Goal: Information Seeking & Learning: Check status

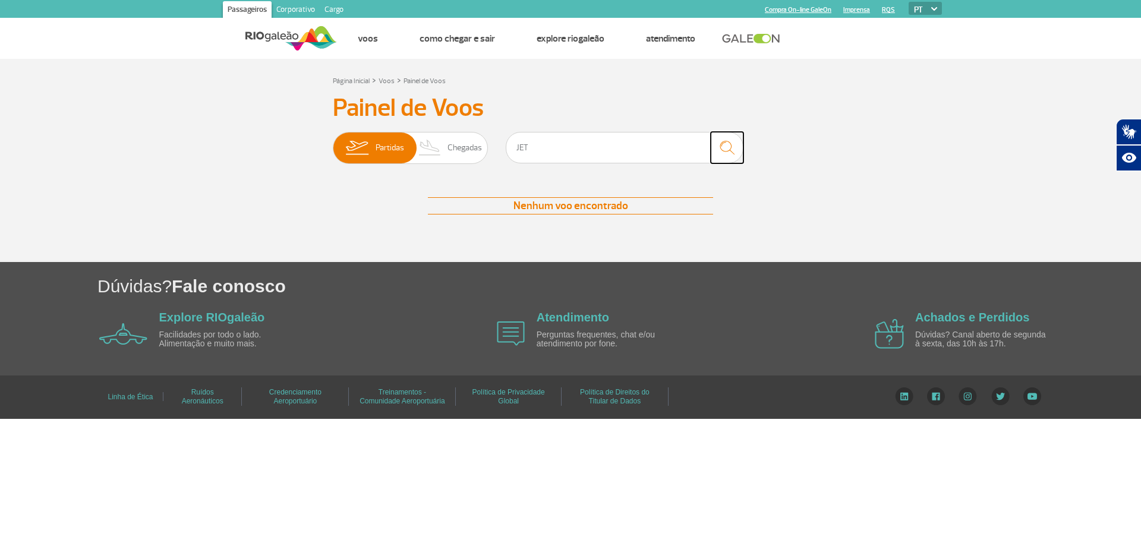
click at [728, 151] on img "submit" at bounding box center [728, 148] width 26 height 24
click at [619, 157] on input "JET" at bounding box center [625, 148] width 238 height 32
type input "JETSMART"
click at [724, 146] on img "submit" at bounding box center [728, 148] width 26 height 24
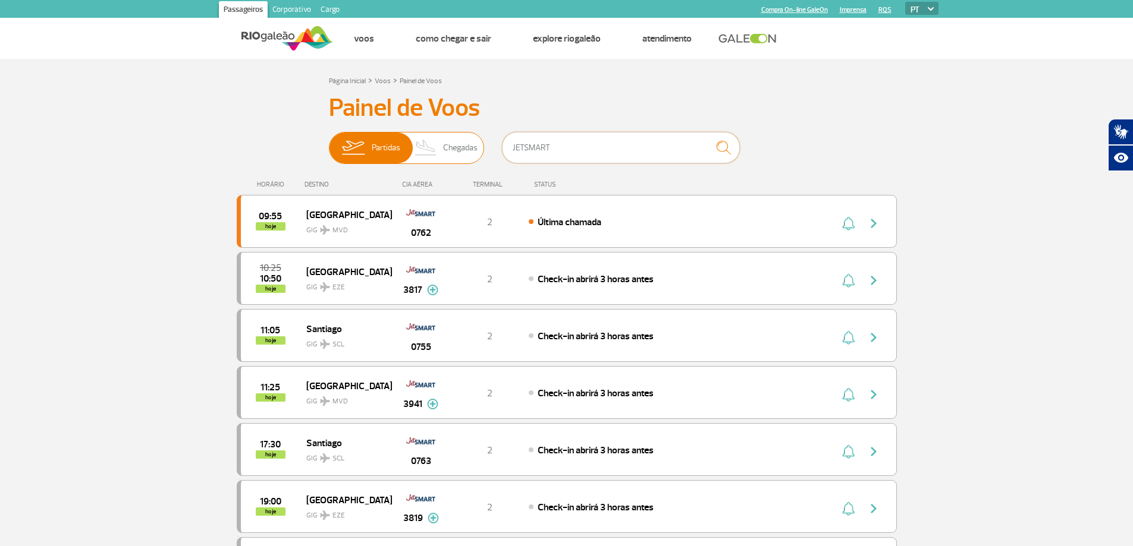
drag, startPoint x: 587, startPoint y: 156, endPoint x: 417, endPoint y: 140, distance: 170.2
click at [418, 140] on div "Partidas Chegadas JETSMART" at bounding box center [567, 150] width 476 height 36
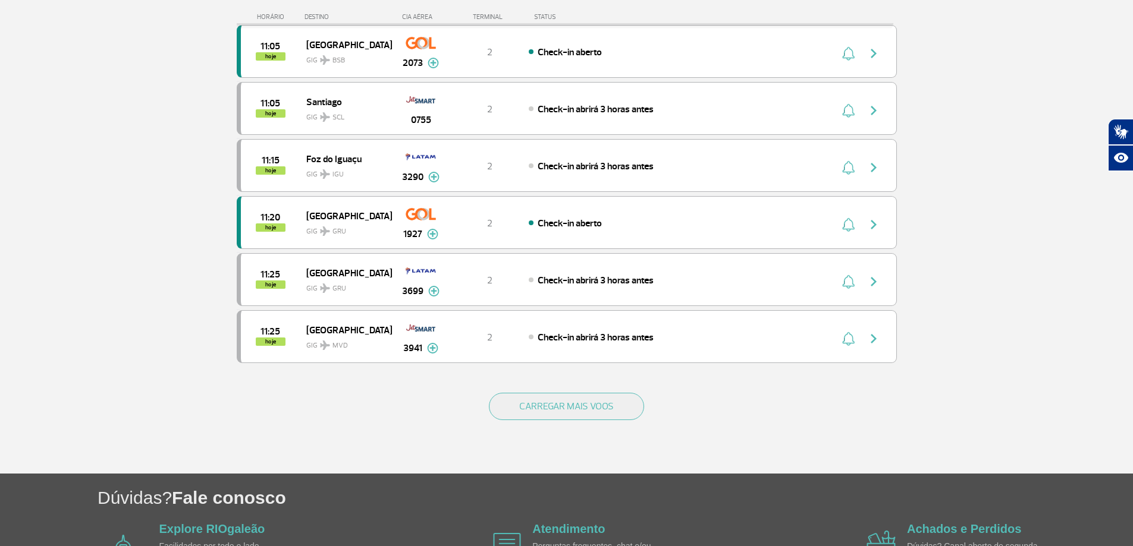
scroll to position [1064, 0]
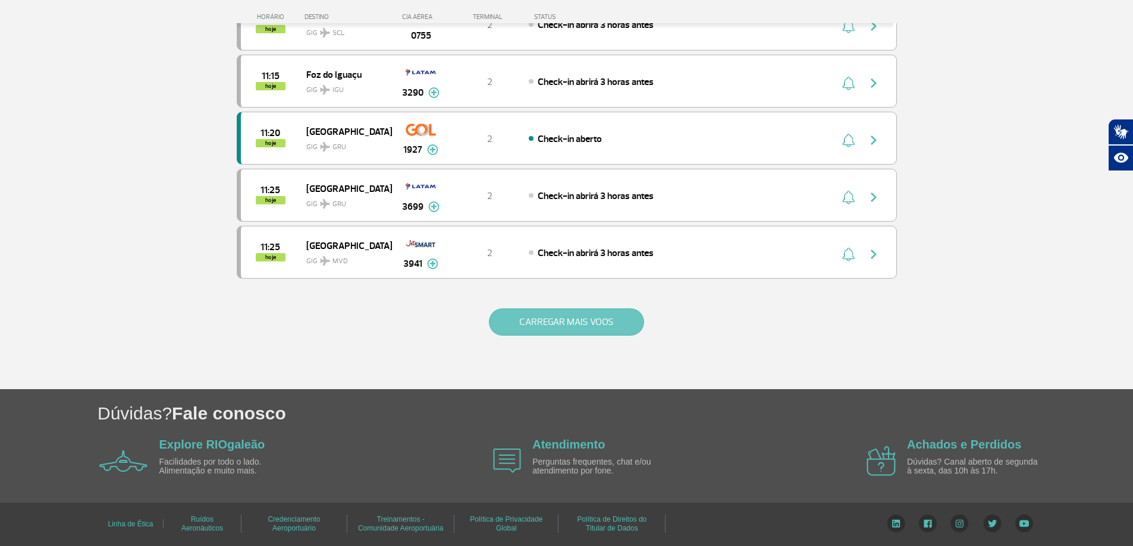
click at [597, 315] on button "CARREGAR MAIS VOOS" at bounding box center [566, 322] width 155 height 27
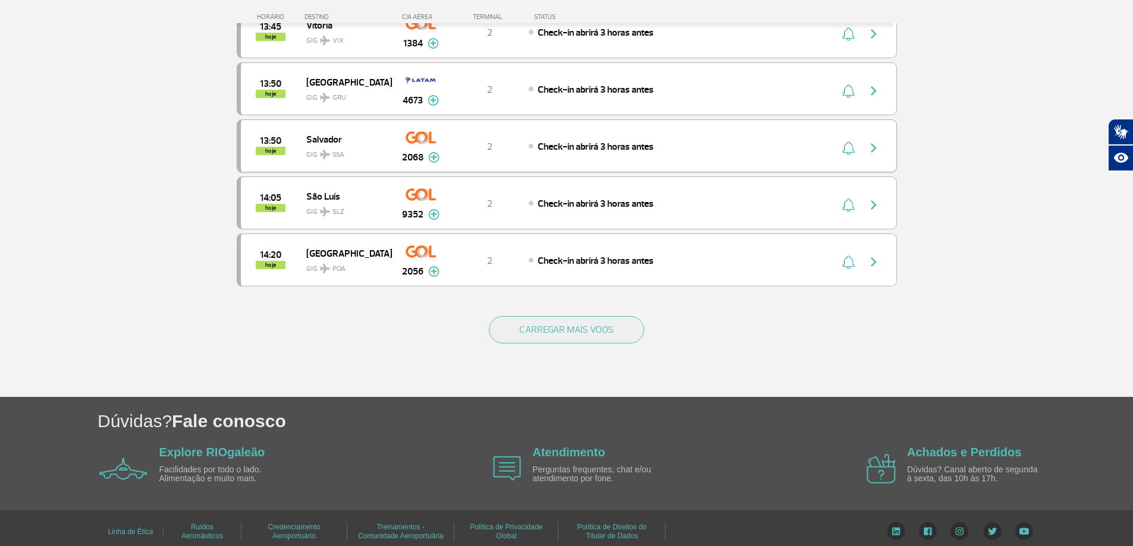
scroll to position [2206, 0]
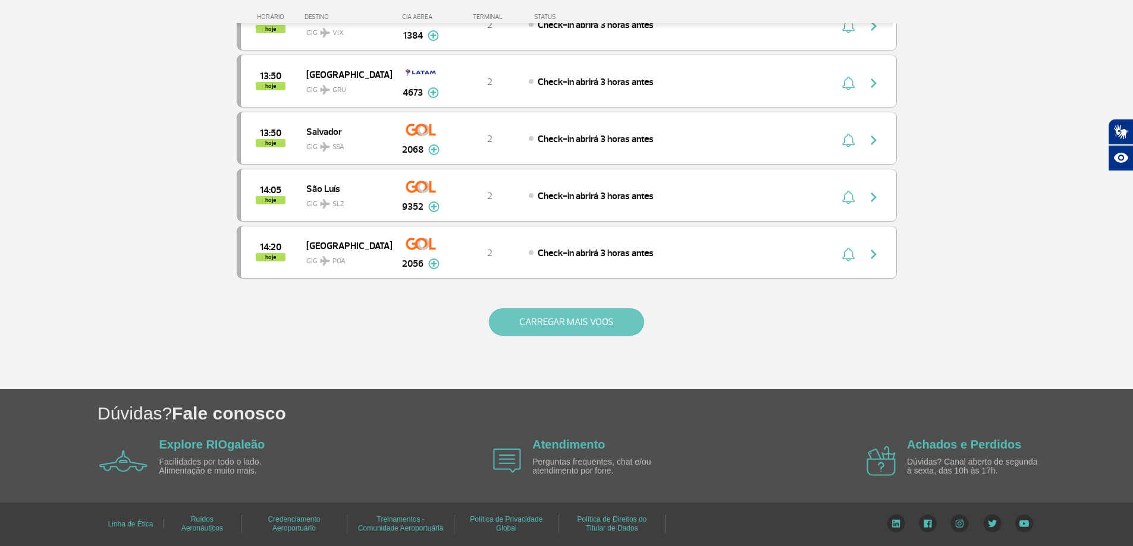
click at [602, 312] on button "CARREGAR MAIS VOOS" at bounding box center [566, 322] width 155 height 27
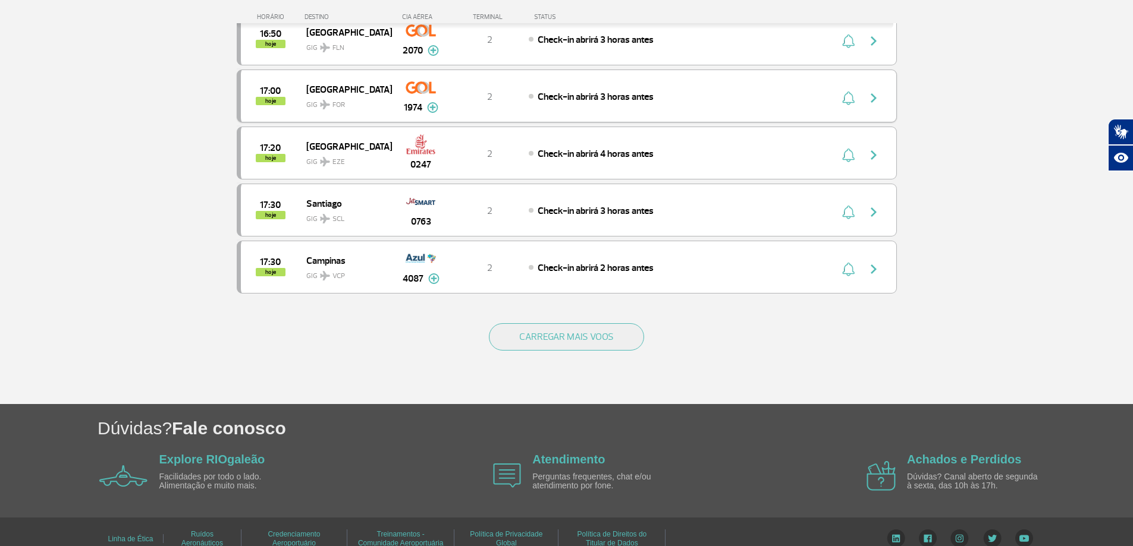
scroll to position [3339, 0]
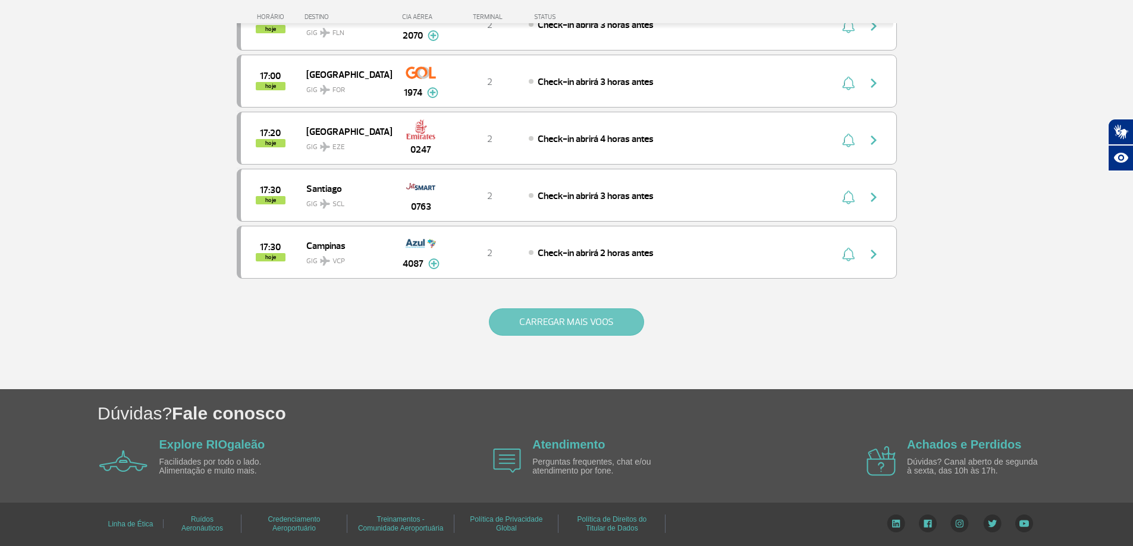
click at [623, 321] on button "CARREGAR MAIS VOOS" at bounding box center [566, 322] width 155 height 27
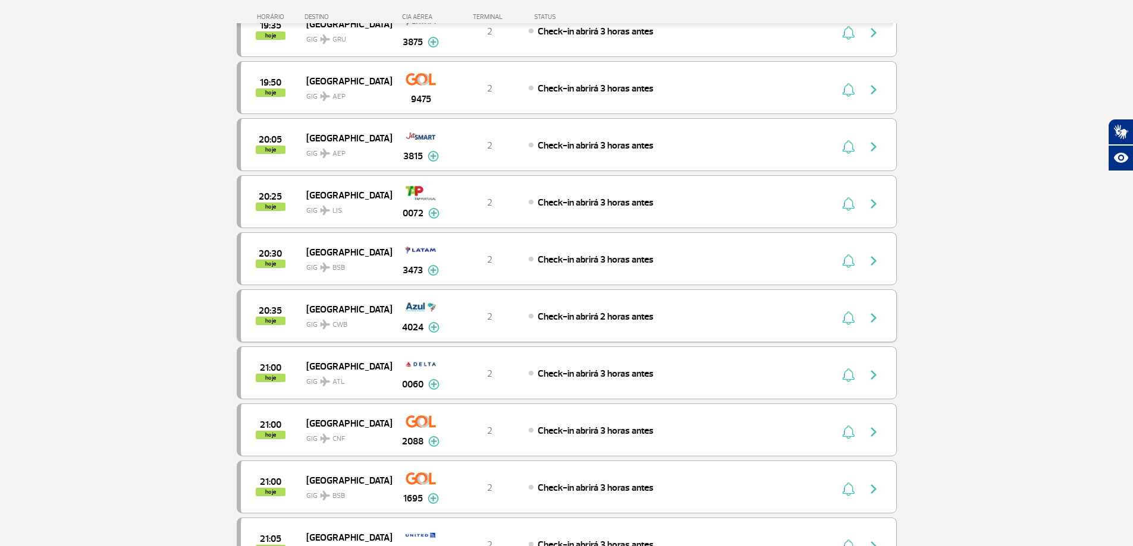
scroll to position [4290, 0]
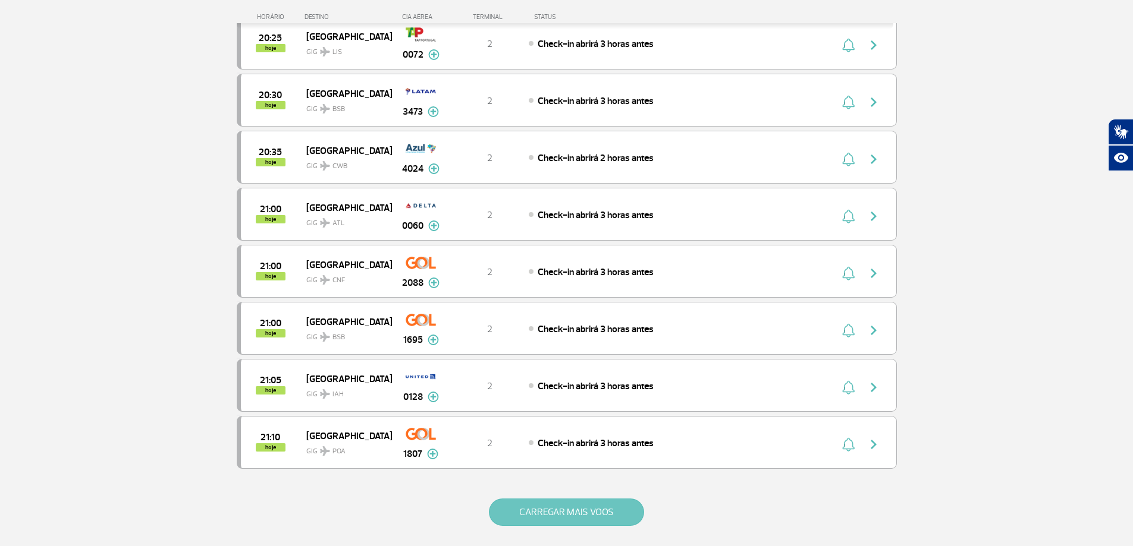
click at [571, 509] on button "CARREGAR MAIS VOOS" at bounding box center [566, 512] width 155 height 27
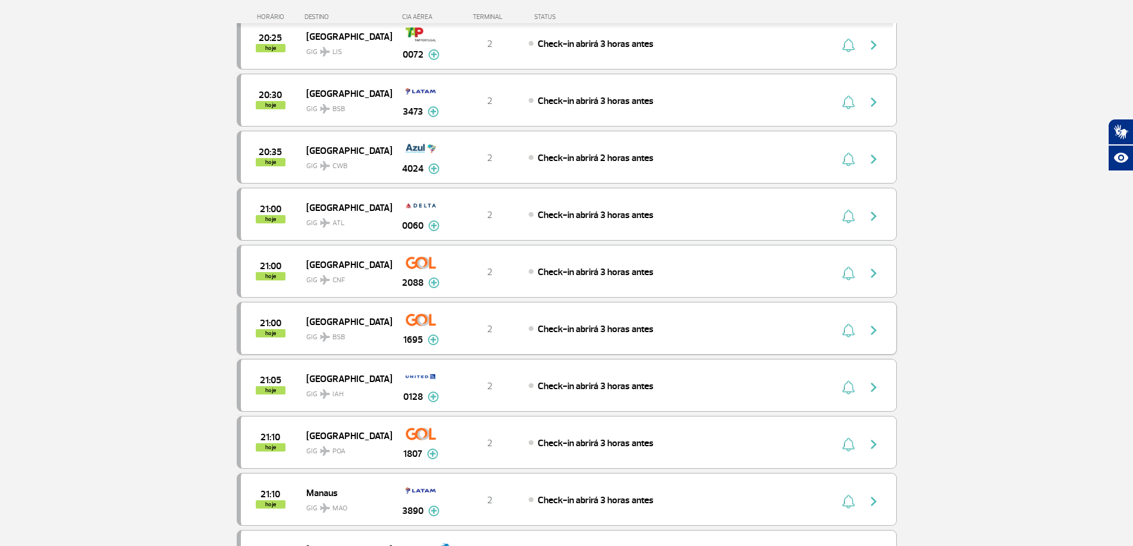
scroll to position [3656, 0]
